Goal: Task Accomplishment & Management: Use online tool/utility

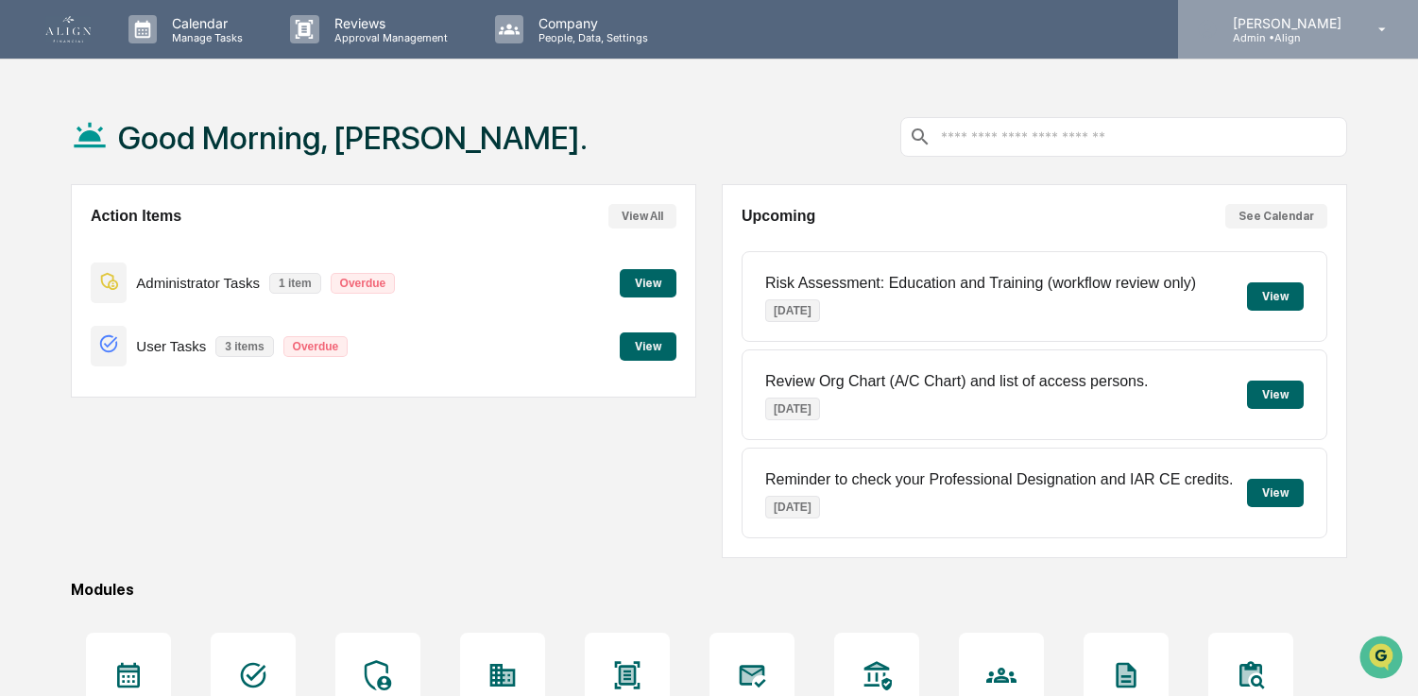
click at [1304, 44] on div "[PERSON_NAME] Admin • Align" at bounding box center [1298, 29] width 240 height 59
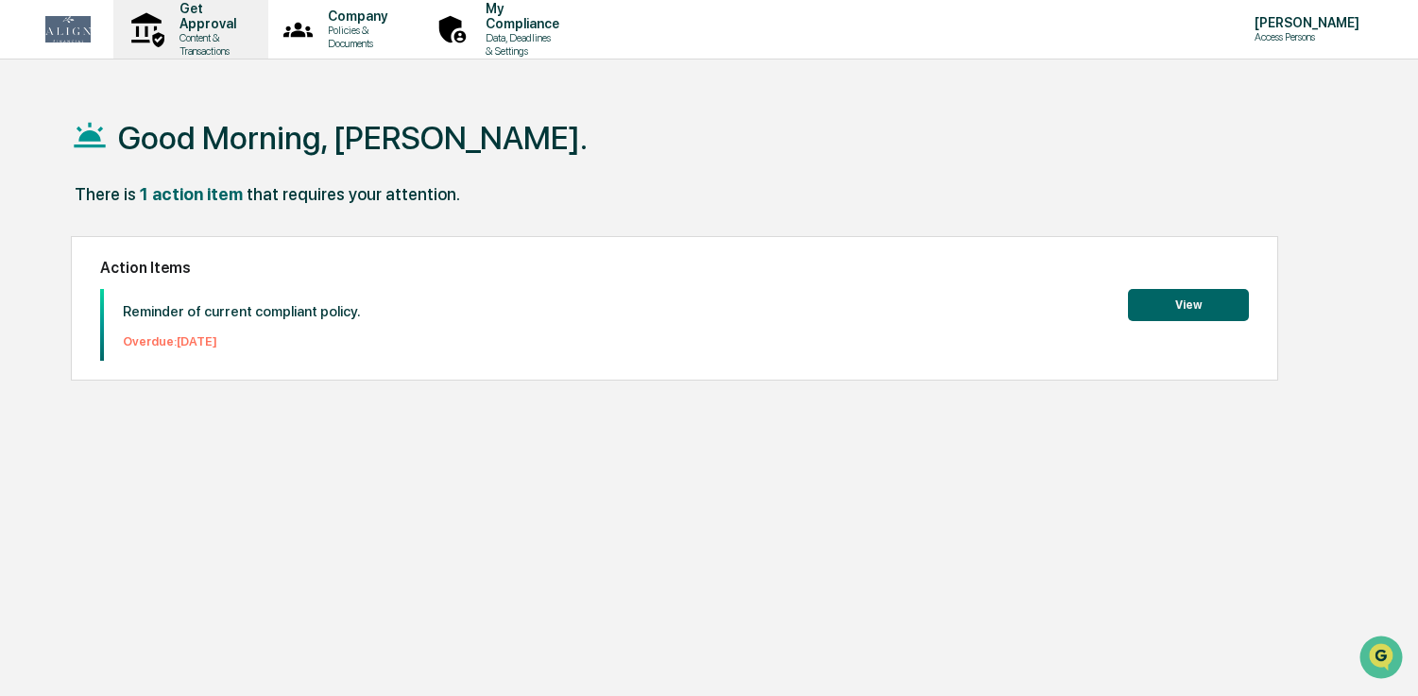
click at [246, 24] on p "Get Approval" at bounding box center [204, 16] width 81 height 30
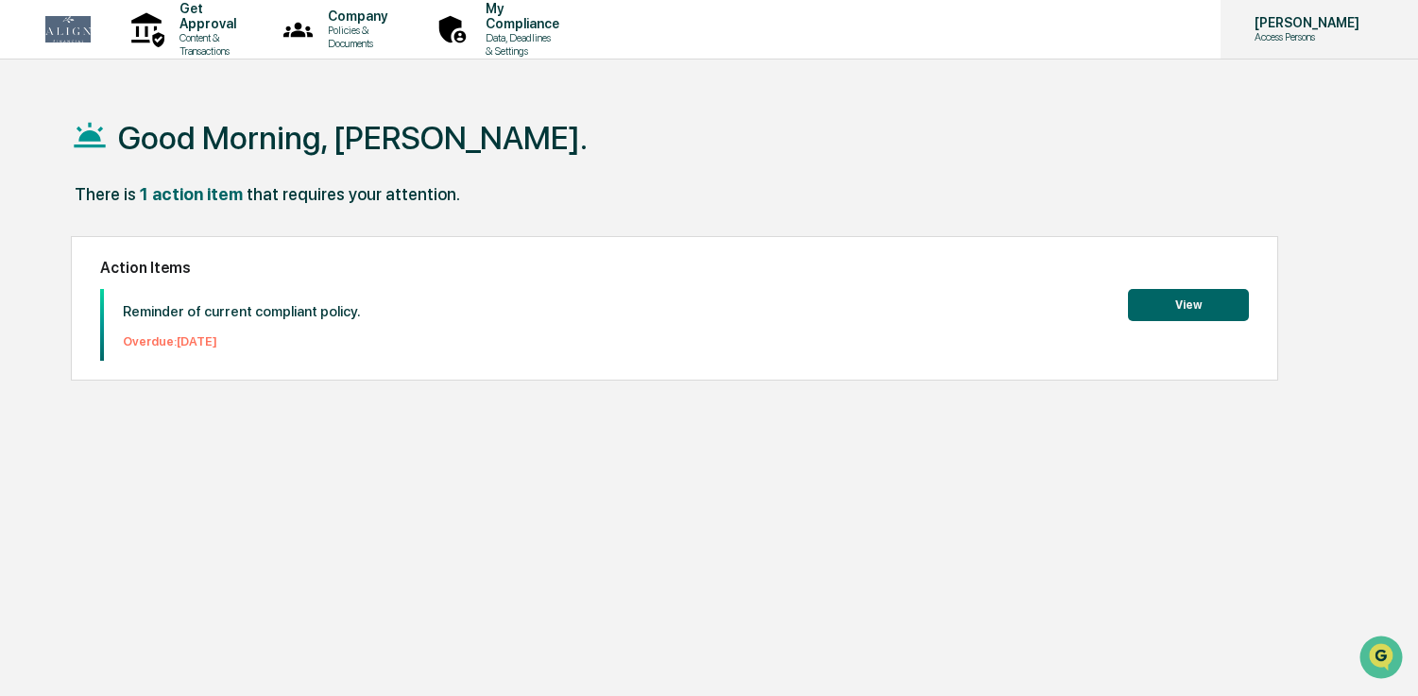
click at [1336, 43] on div "Natalia Benson Access Persons" at bounding box center [1319, 29] width 197 height 59
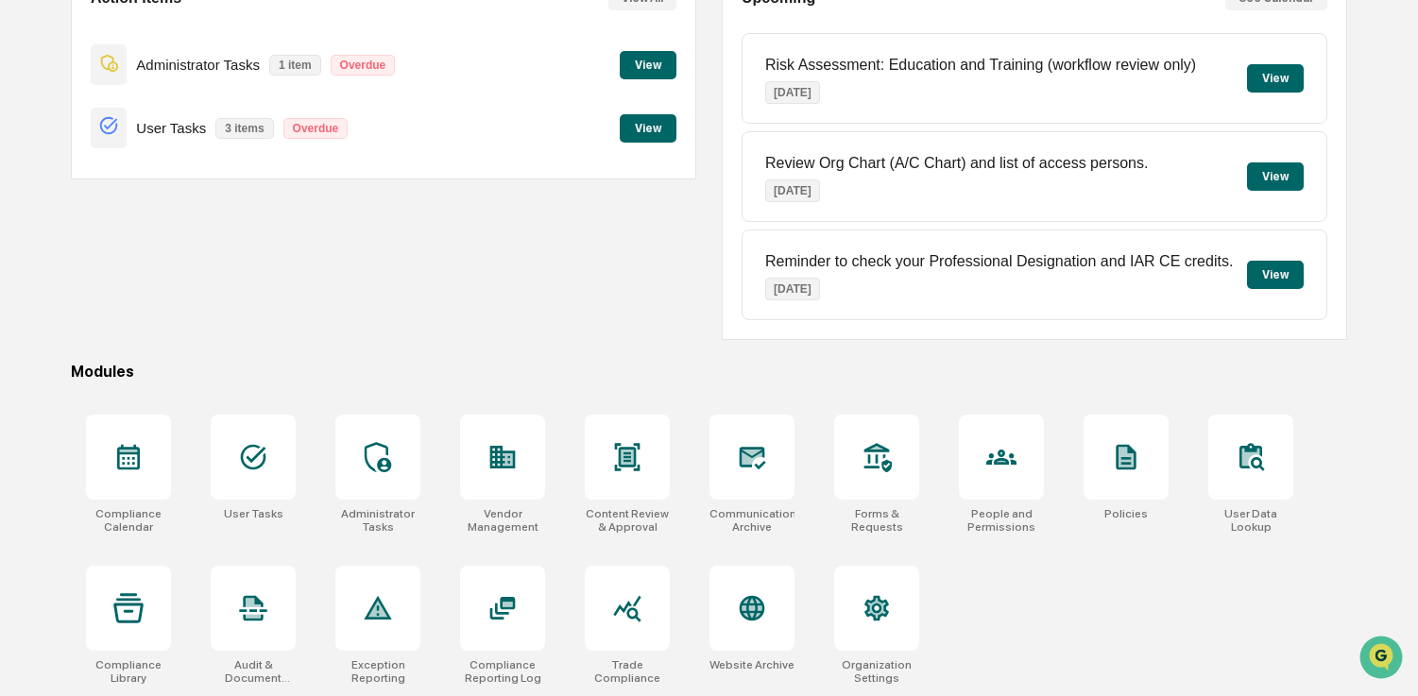
scroll to position [219, 0]
click at [269, 484] on div at bounding box center [253, 457] width 85 height 85
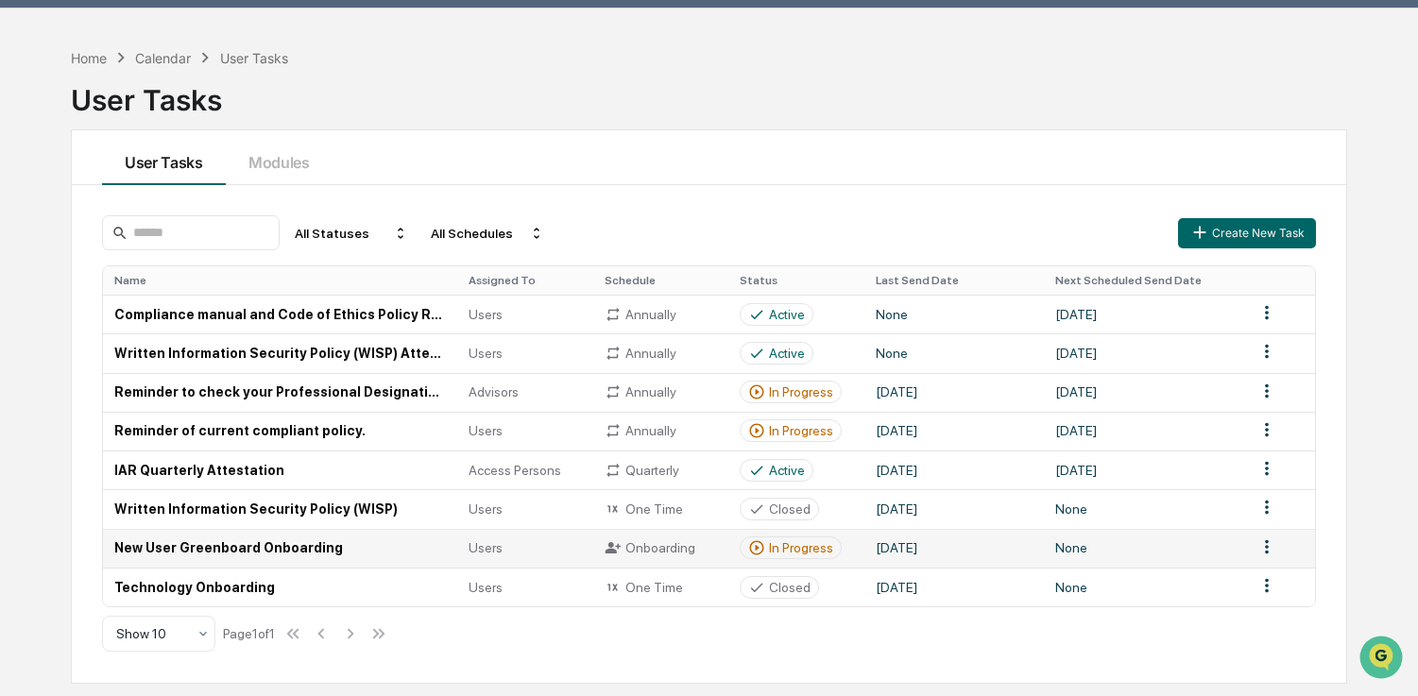
click at [640, 552] on div "Onboarding" at bounding box center [661, 547] width 113 height 17
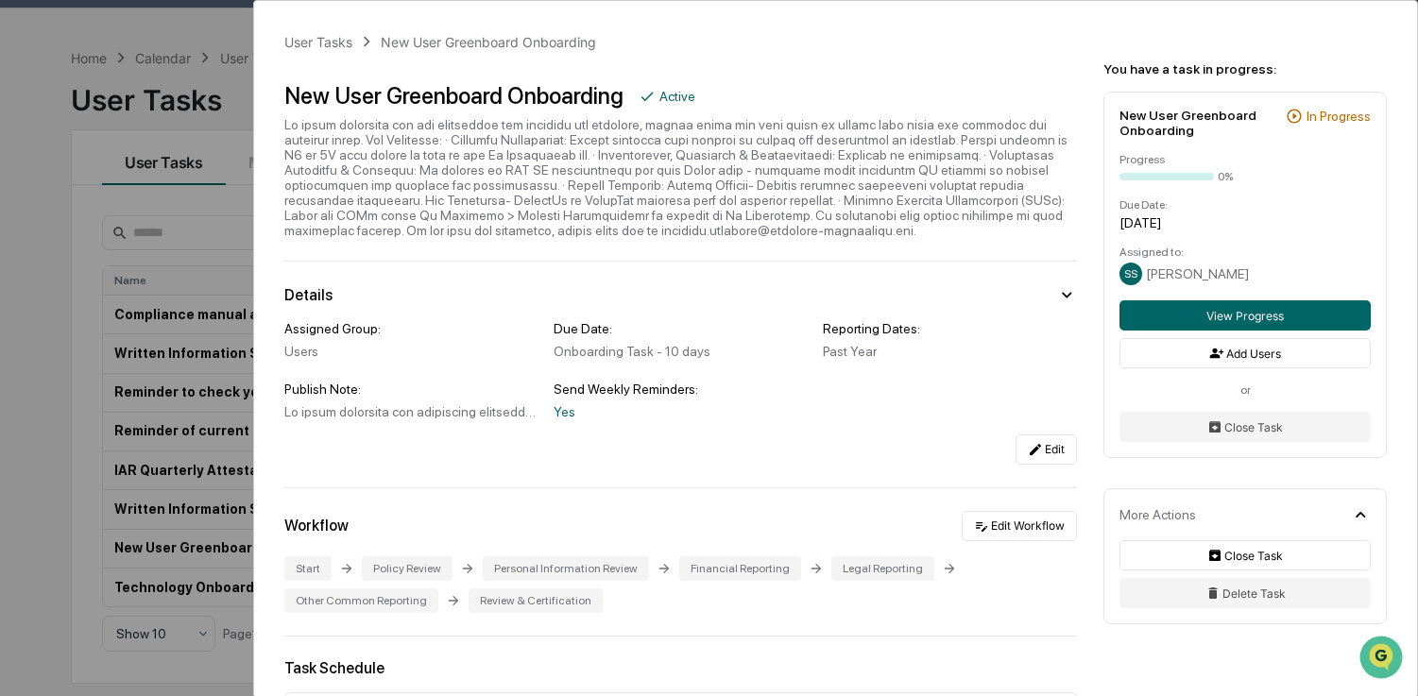
click at [727, 581] on div "Financial Reporting" at bounding box center [740, 569] width 122 height 25
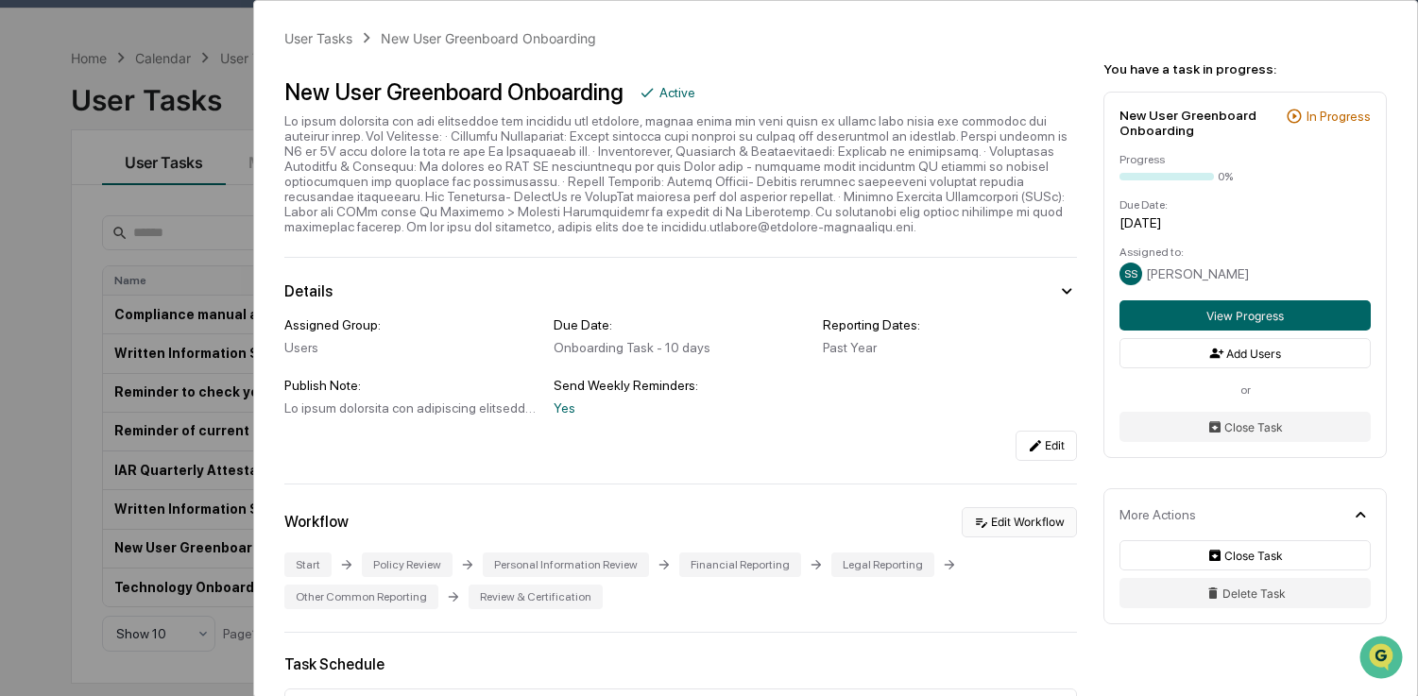
click at [985, 538] on button "Edit Workflow" at bounding box center [1019, 522] width 115 height 30
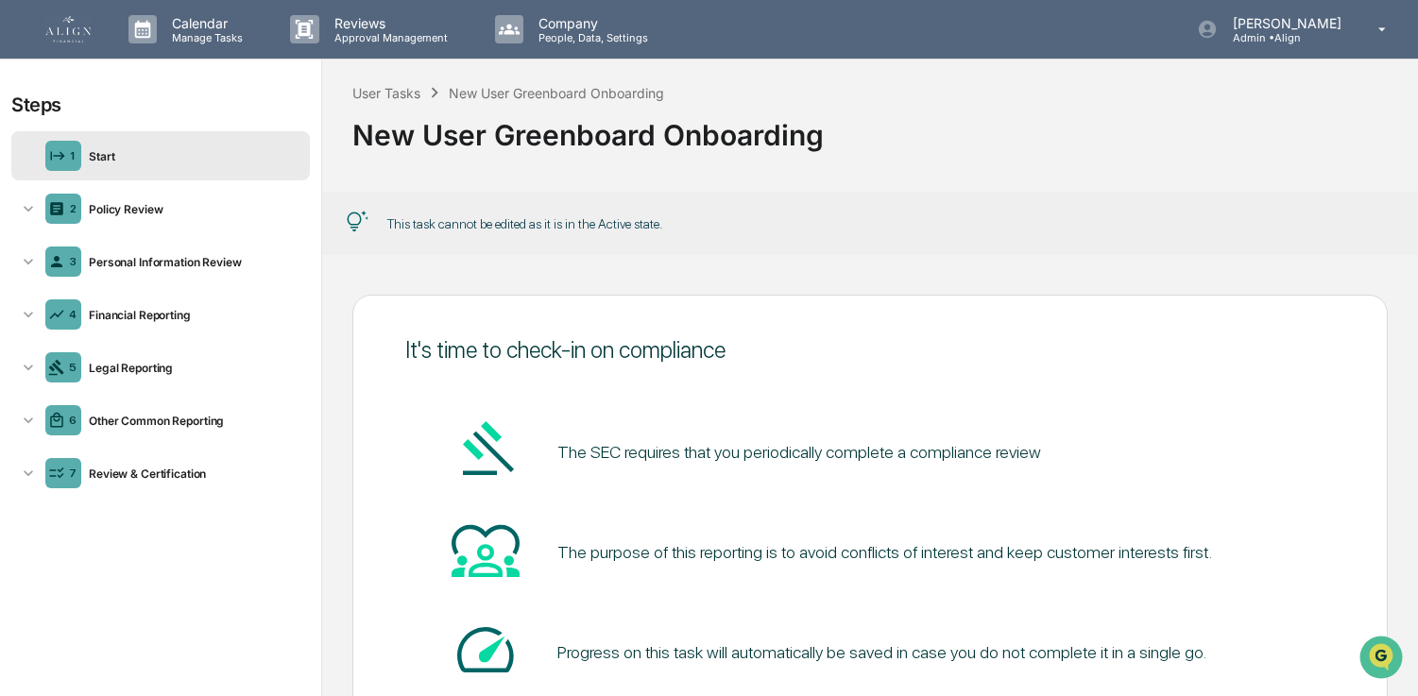
scroll to position [163, 0]
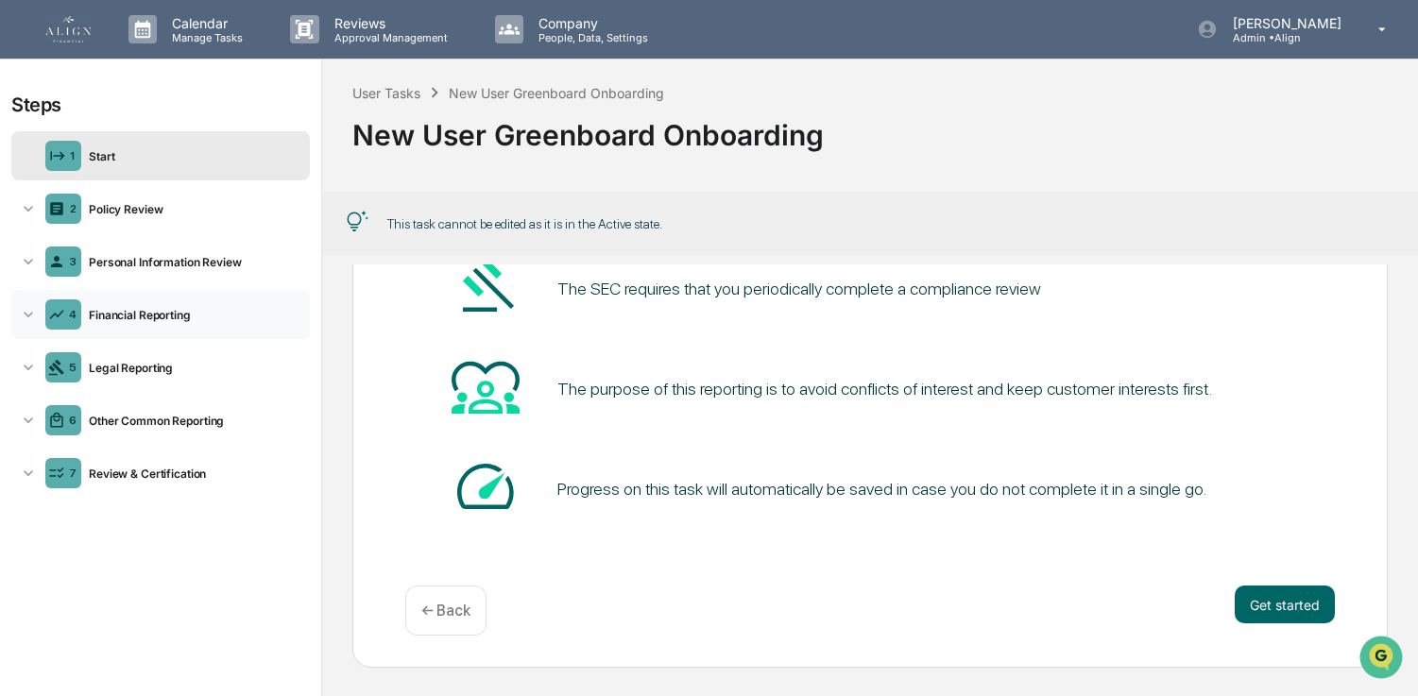
click at [150, 318] on div "Financial Reporting" at bounding box center [191, 315] width 221 height 14
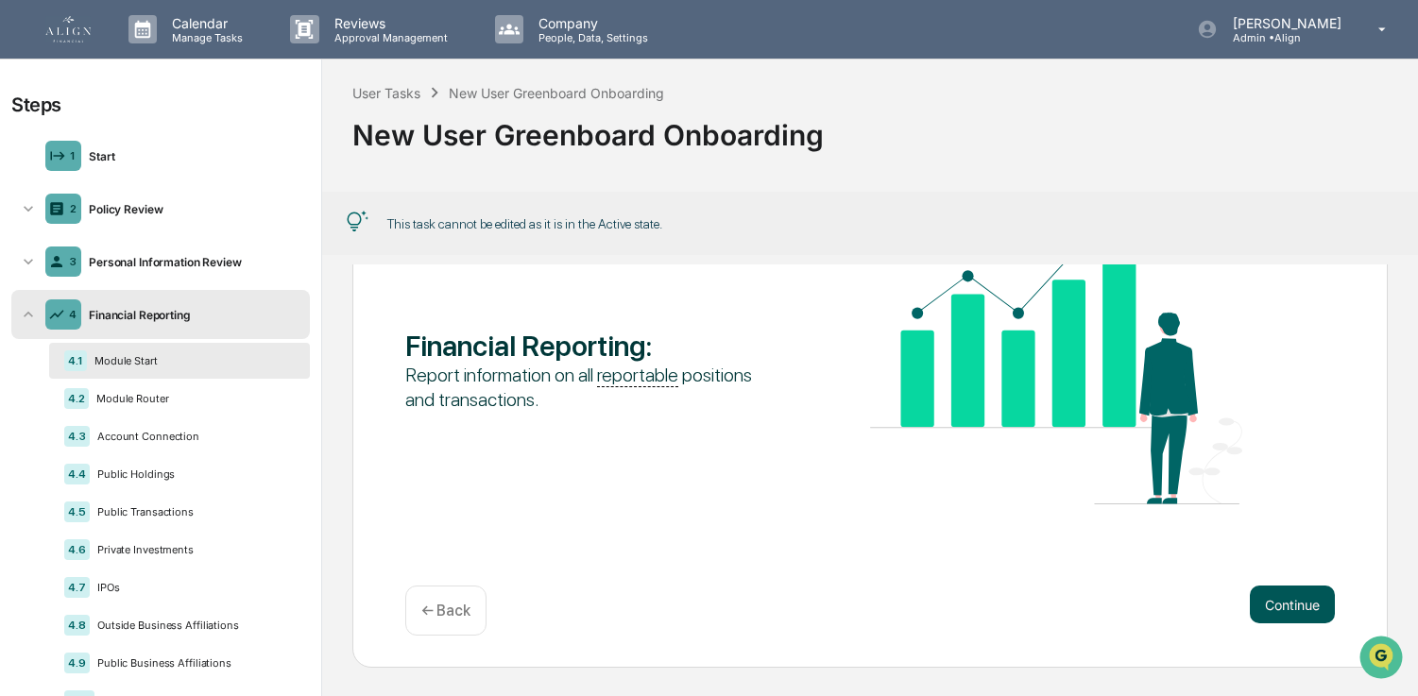
click at [1276, 605] on button "Continue" at bounding box center [1292, 605] width 85 height 38
